Goal: Check status: Check status

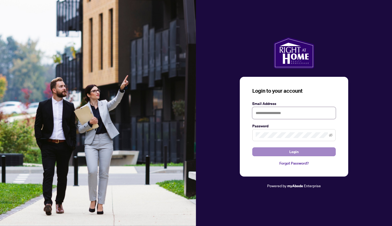
type input "**********"
click at [291, 152] on span "Login" at bounding box center [293, 152] width 9 height 8
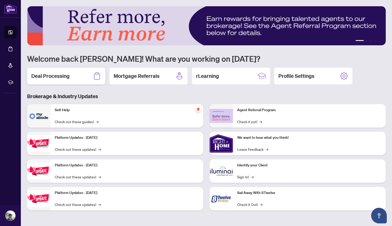
click at [55, 76] on h2 "Deal Processing" at bounding box center [50, 75] width 38 height 7
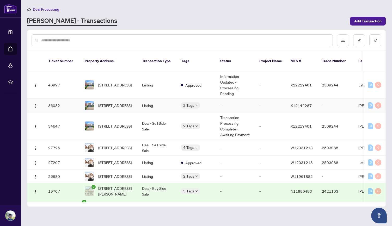
click at [194, 100] on div "Approved" at bounding box center [207, 103] width 46 height 6
click at [159, 119] on td "Deal - Sell Side Sale" at bounding box center [157, 126] width 39 height 27
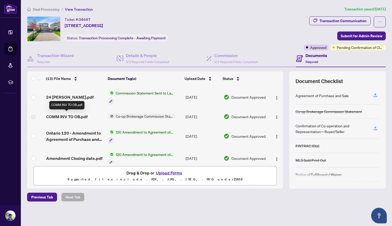
click at [79, 114] on span "COMM INV TO OB.pdf" at bounding box center [66, 117] width 41 height 6
click at [126, 115] on span "Co-op Brokerage Commission Statement" at bounding box center [145, 116] width 62 height 6
click at [52, 112] on td "COMM INV TO OB.pdf" at bounding box center [75, 116] width 62 height 17
